Goal: Find specific page/section: Find specific page/section

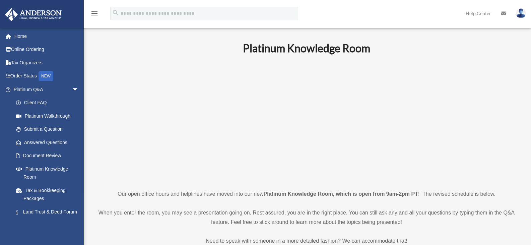
scroll to position [106, 0]
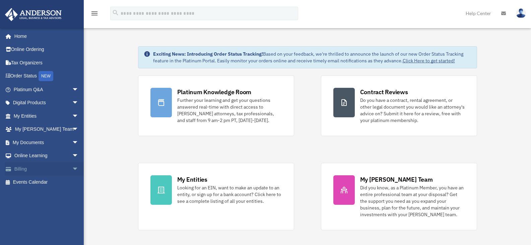
click at [72, 166] on span "arrow_drop_down" at bounding box center [78, 169] width 13 height 14
click at [47, 194] on link "Past Invoices" at bounding box center [48, 195] width 79 height 13
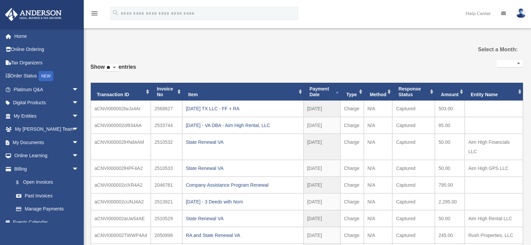
select select
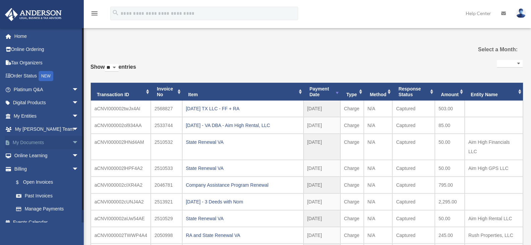
click at [35, 144] on link "My Documents arrow_drop_down" at bounding box center [47, 142] width 84 height 13
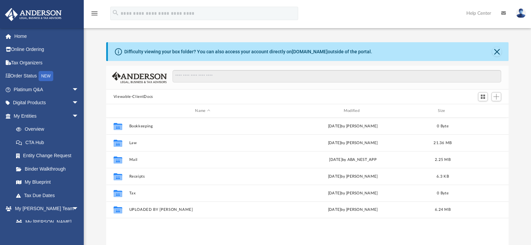
scroll to position [147, 397]
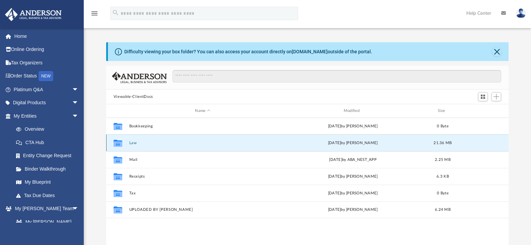
click at [132, 143] on button "Law" at bounding box center [202, 143] width 147 height 4
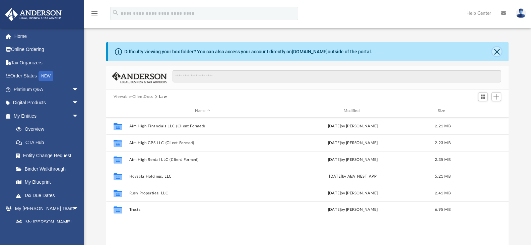
click at [497, 52] on button "Close" at bounding box center [496, 51] width 9 height 9
